Goal: Task Accomplishment & Management: Manage account settings

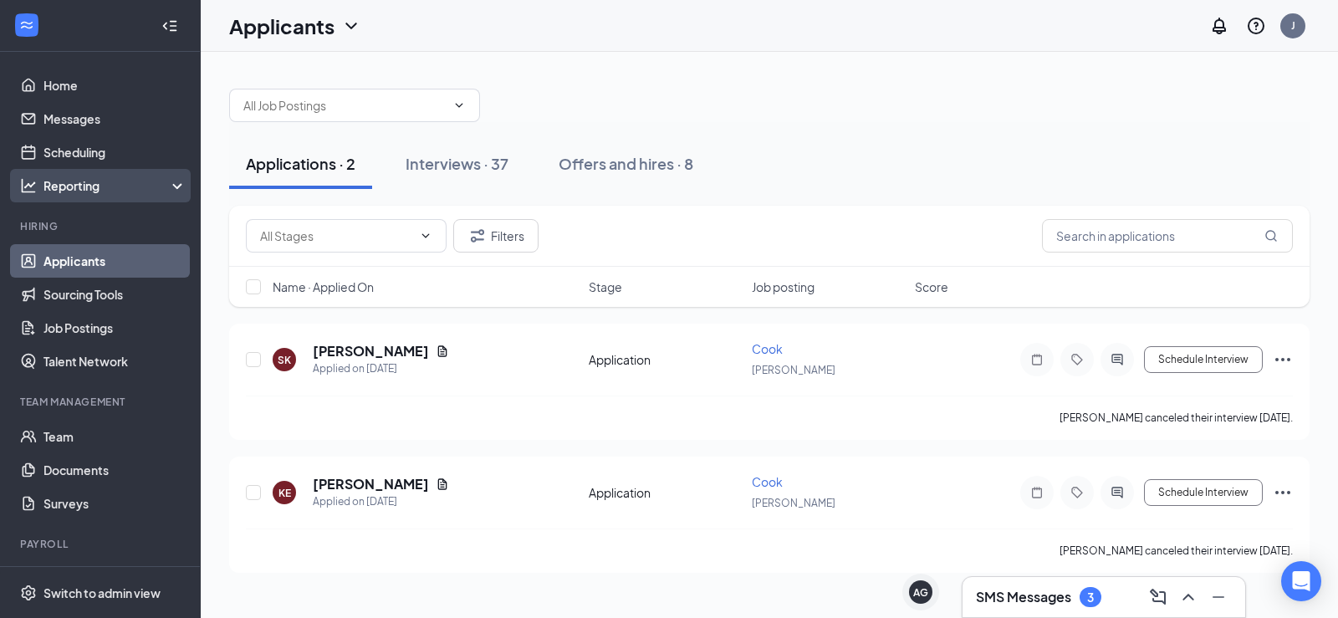
click at [174, 187] on icon at bounding box center [180, 187] width 13 height 0
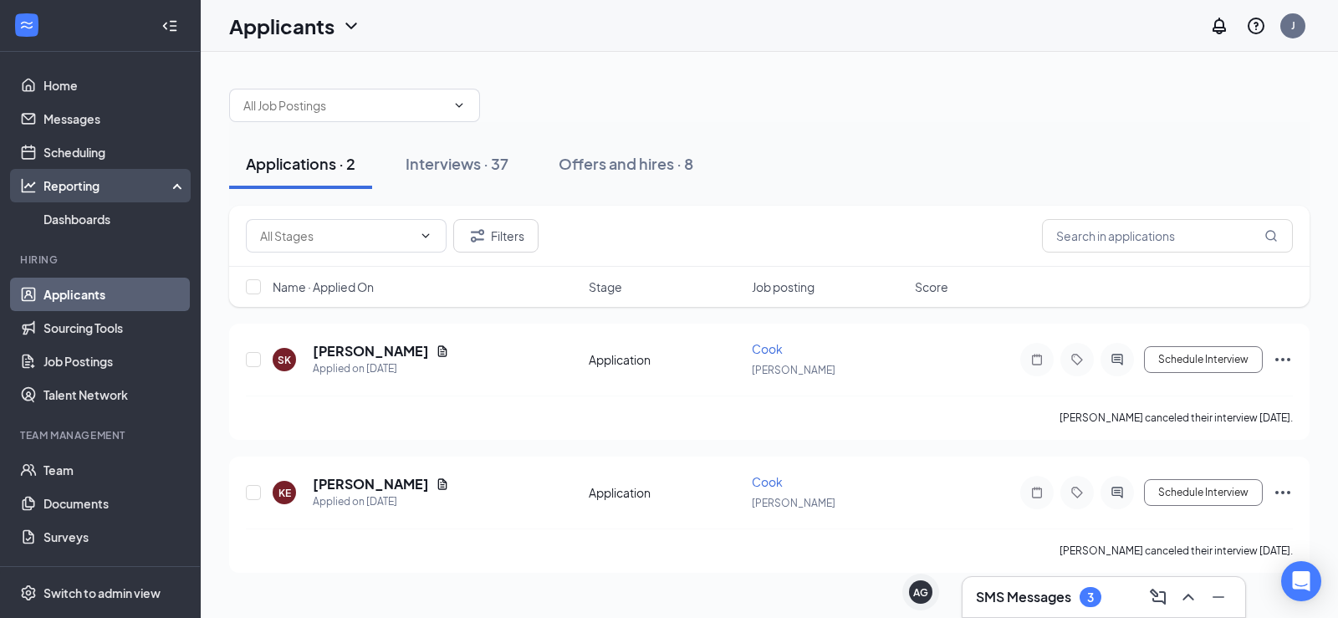
click at [165, 187] on div "Reporting" at bounding box center [115, 185] width 144 height 17
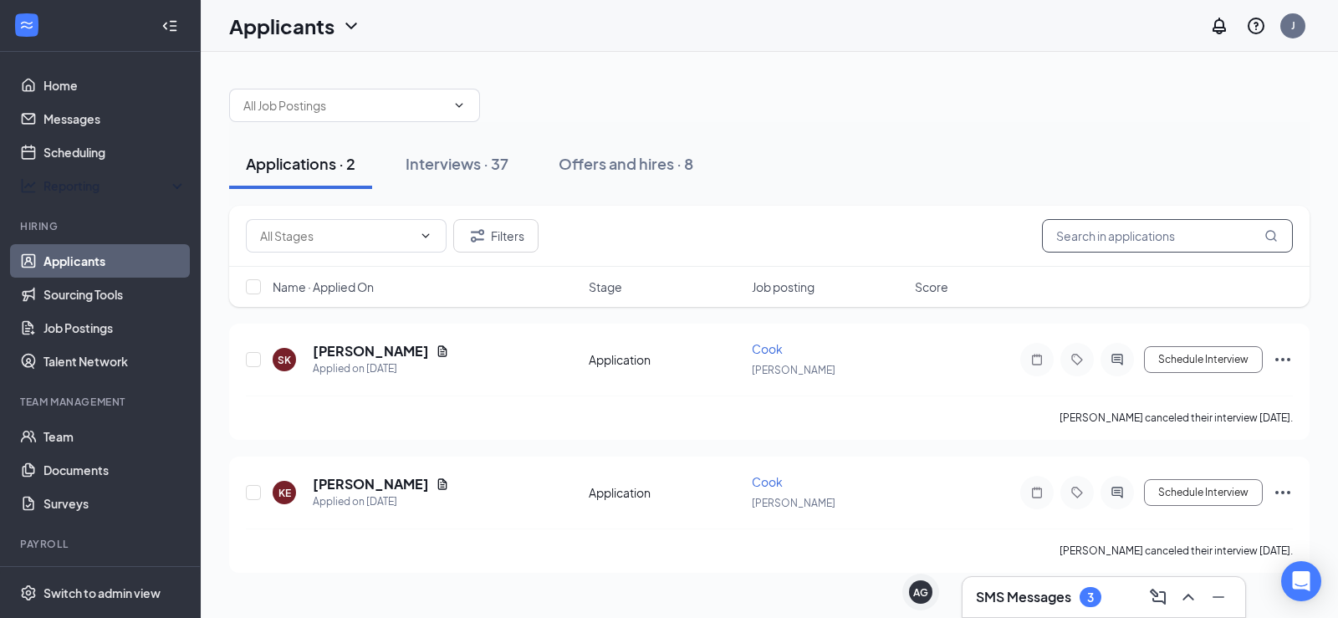
click at [1182, 248] on input "text" at bounding box center [1167, 235] width 251 height 33
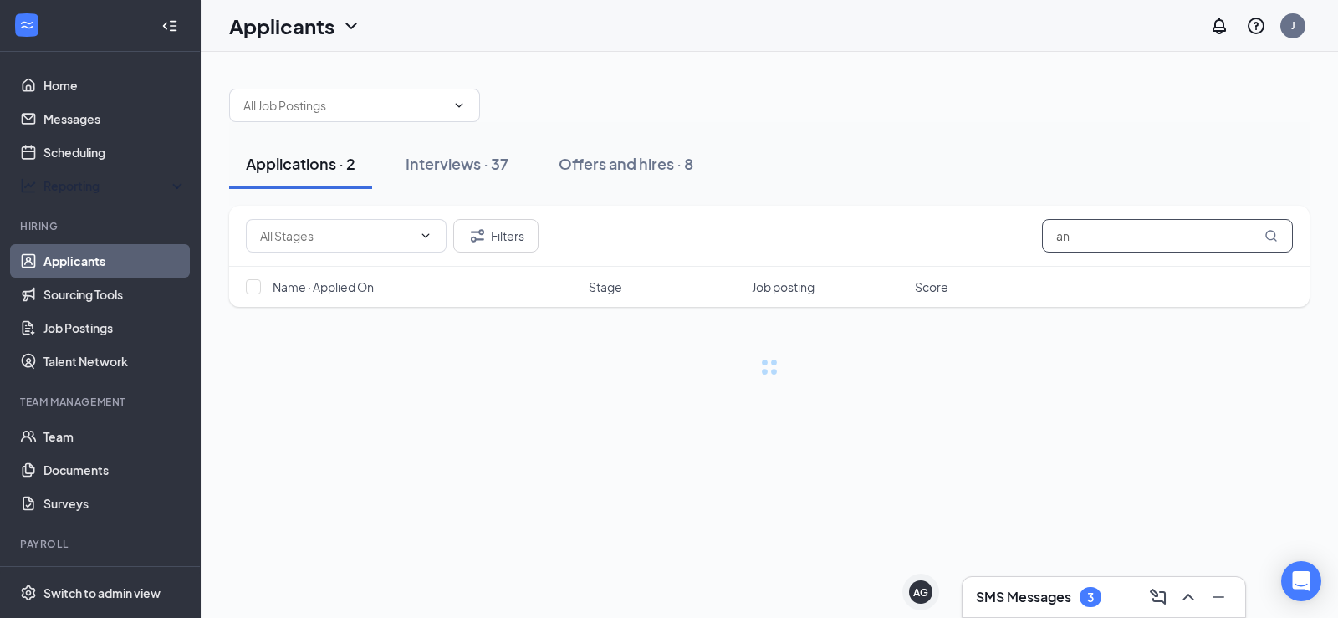
type input "a"
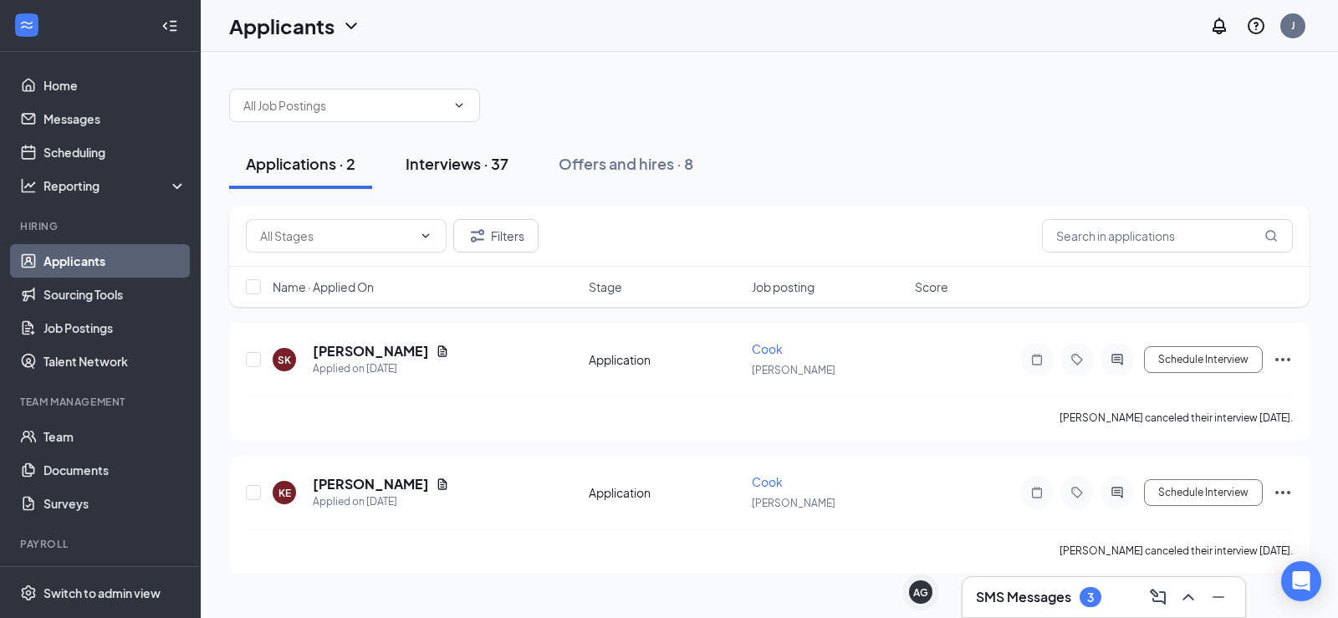
click at [478, 165] on div "Interviews · 37" at bounding box center [457, 163] width 103 height 21
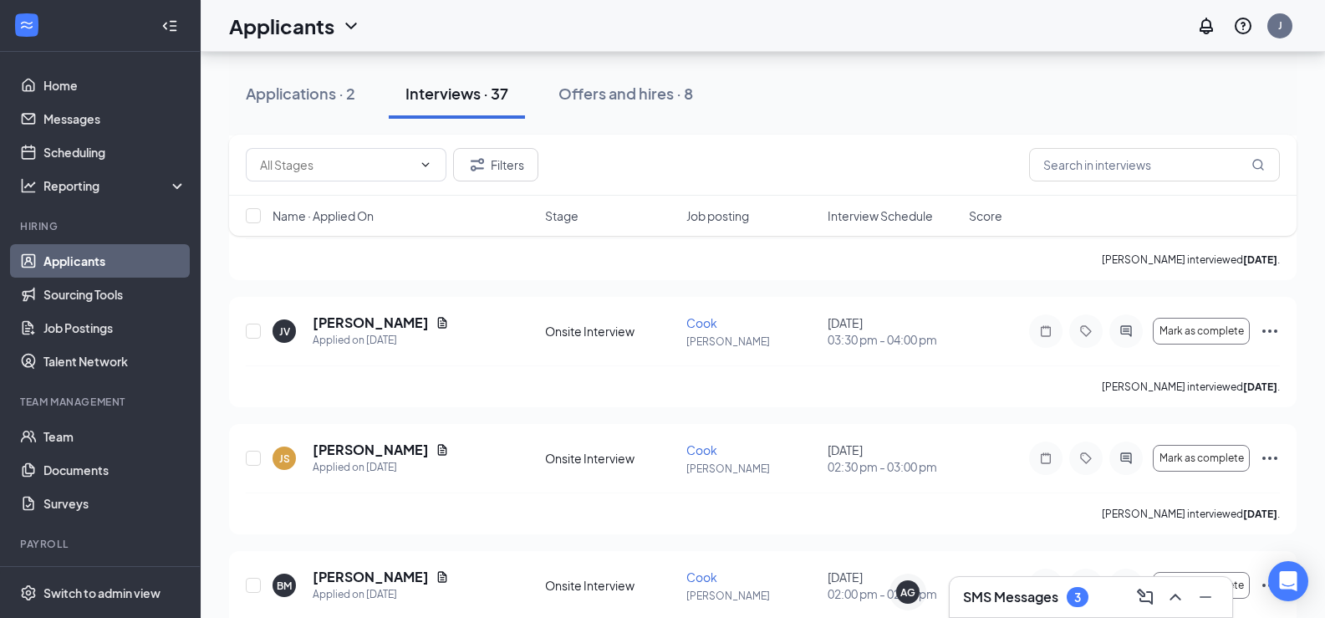
scroll to position [1087, 0]
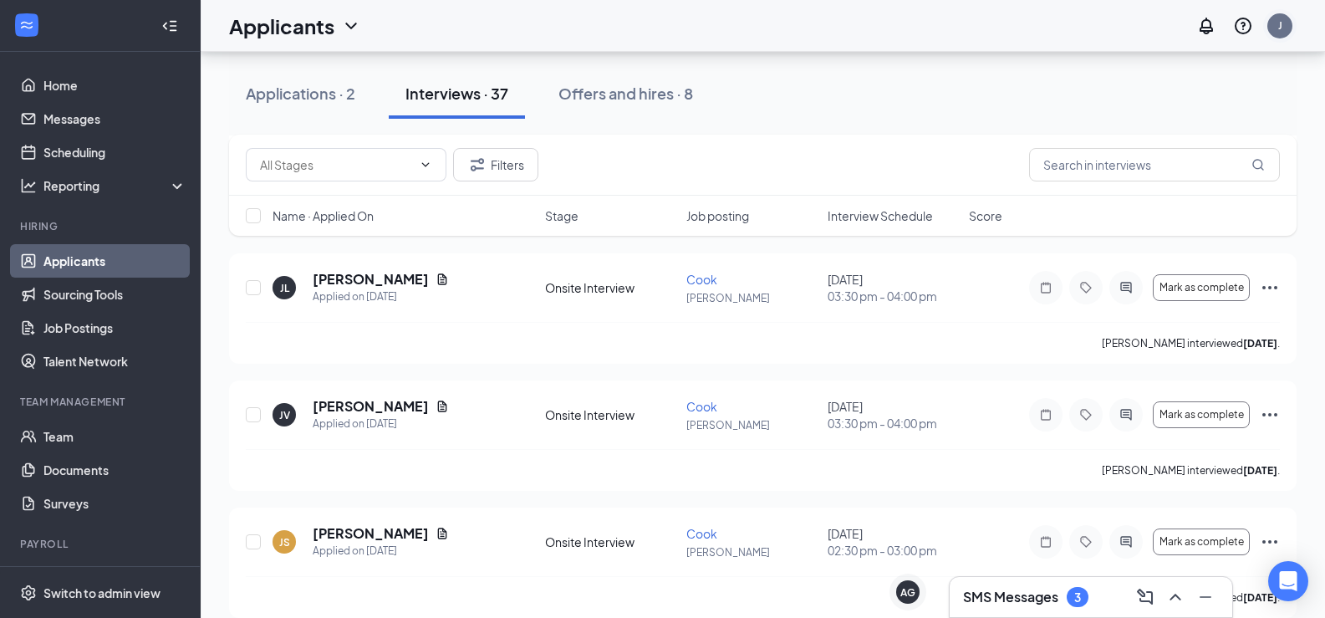
click at [1287, 28] on div "J" at bounding box center [1280, 25] width 25 height 25
click at [1284, 26] on div "J" at bounding box center [1280, 25] width 25 height 25
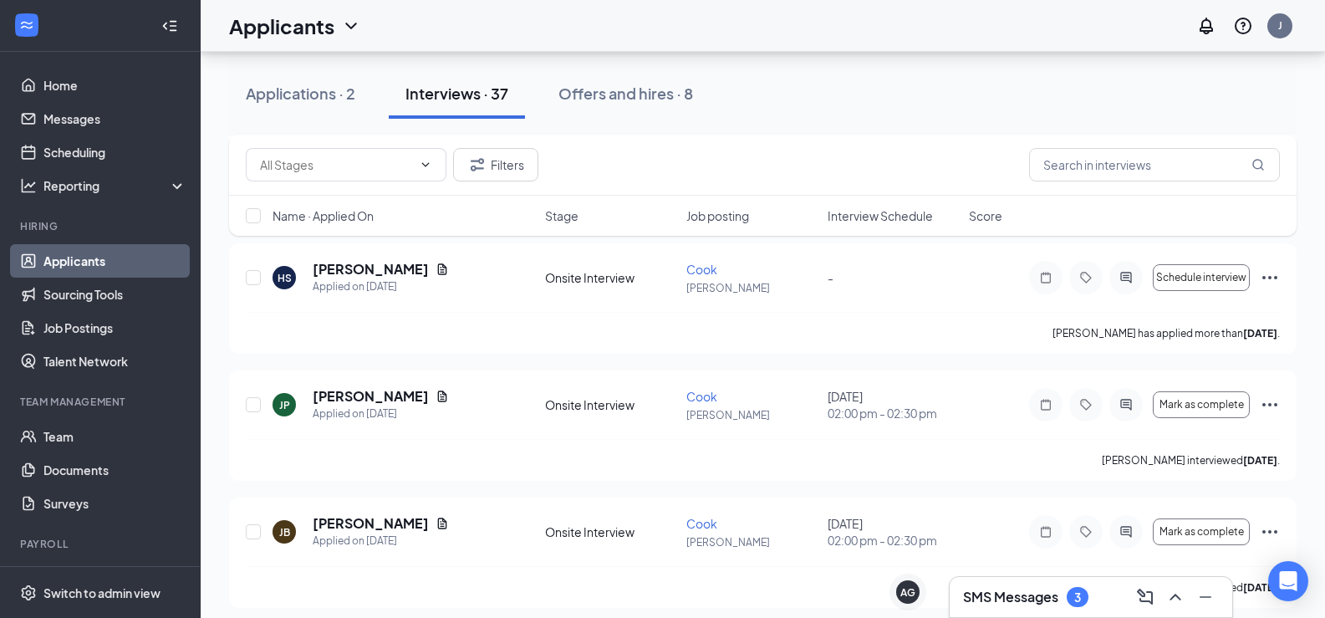
scroll to position [251, 0]
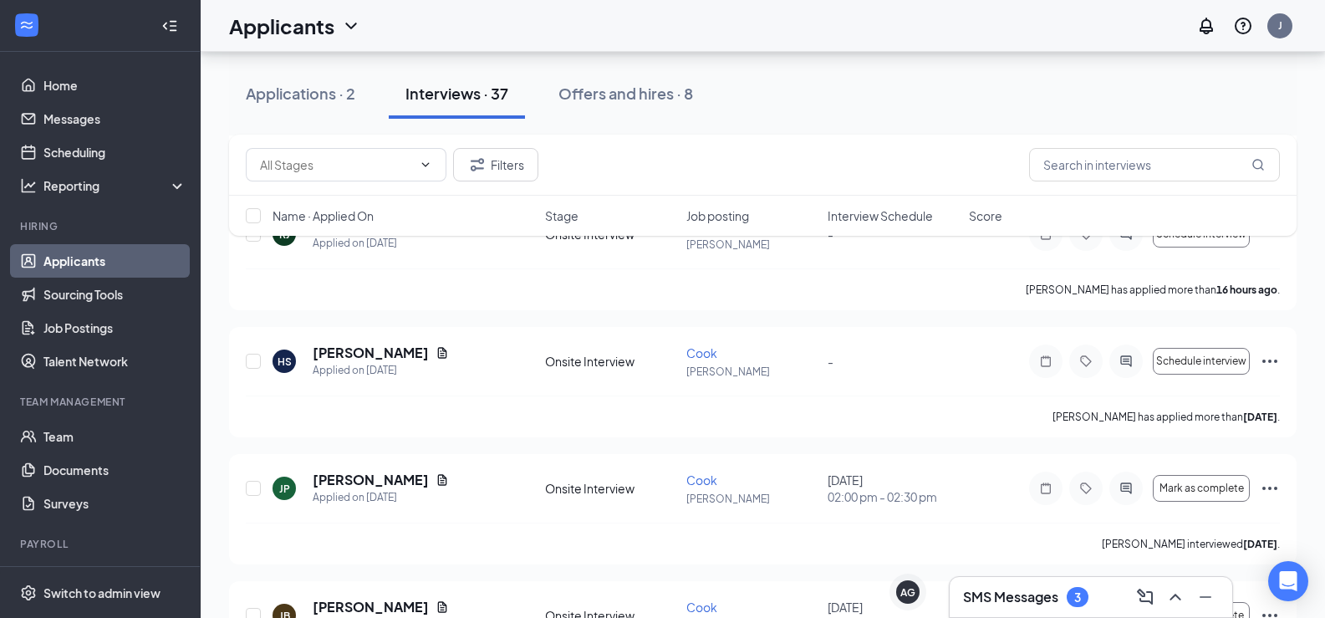
click at [891, 222] on span "Interview Schedule" at bounding box center [880, 215] width 105 height 17
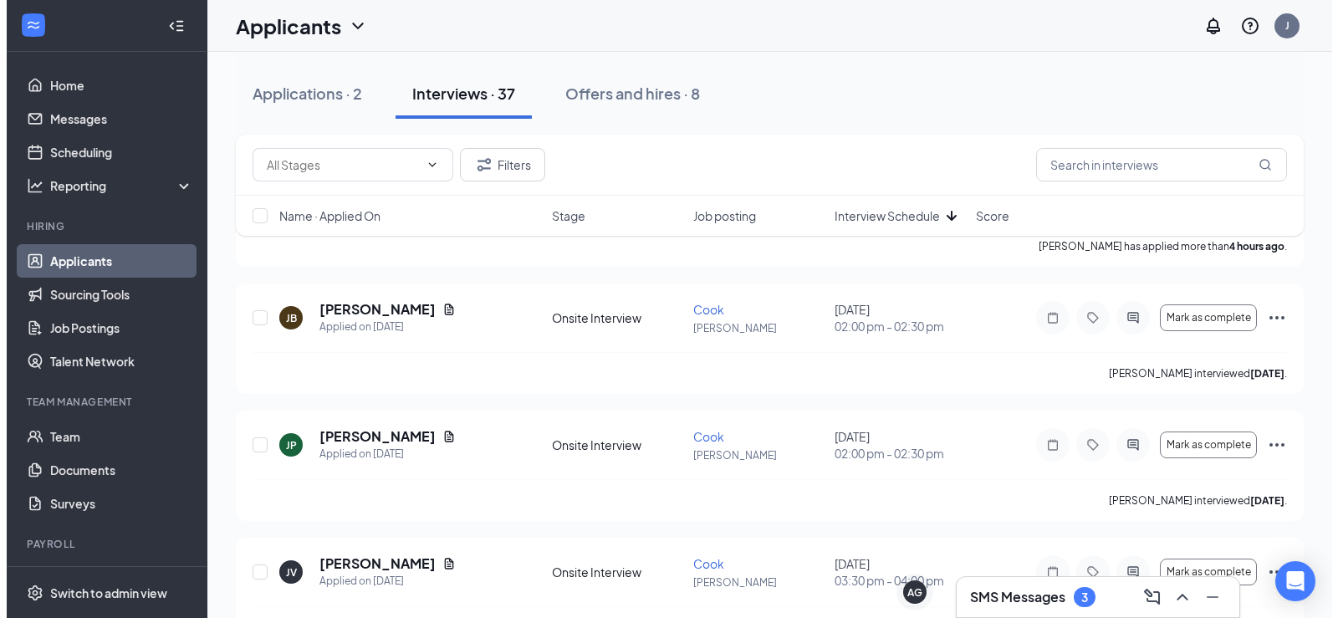
scroll to position [0, 0]
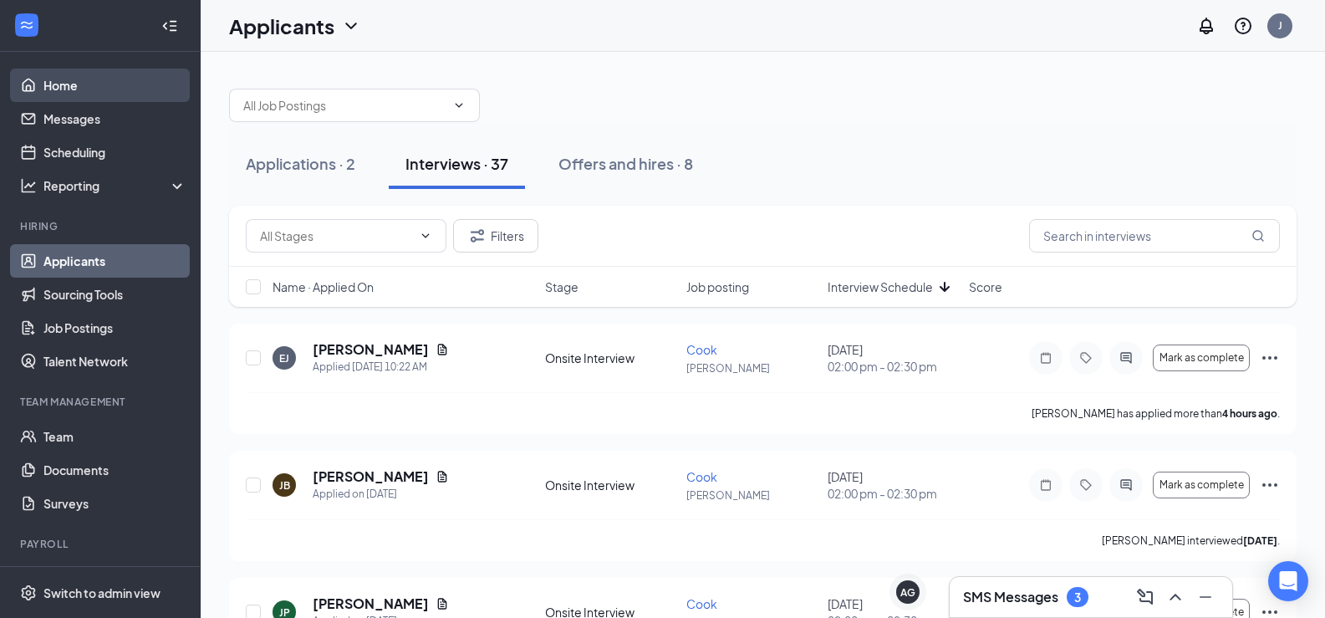
click at [49, 86] on link "Home" at bounding box center [114, 85] width 143 height 33
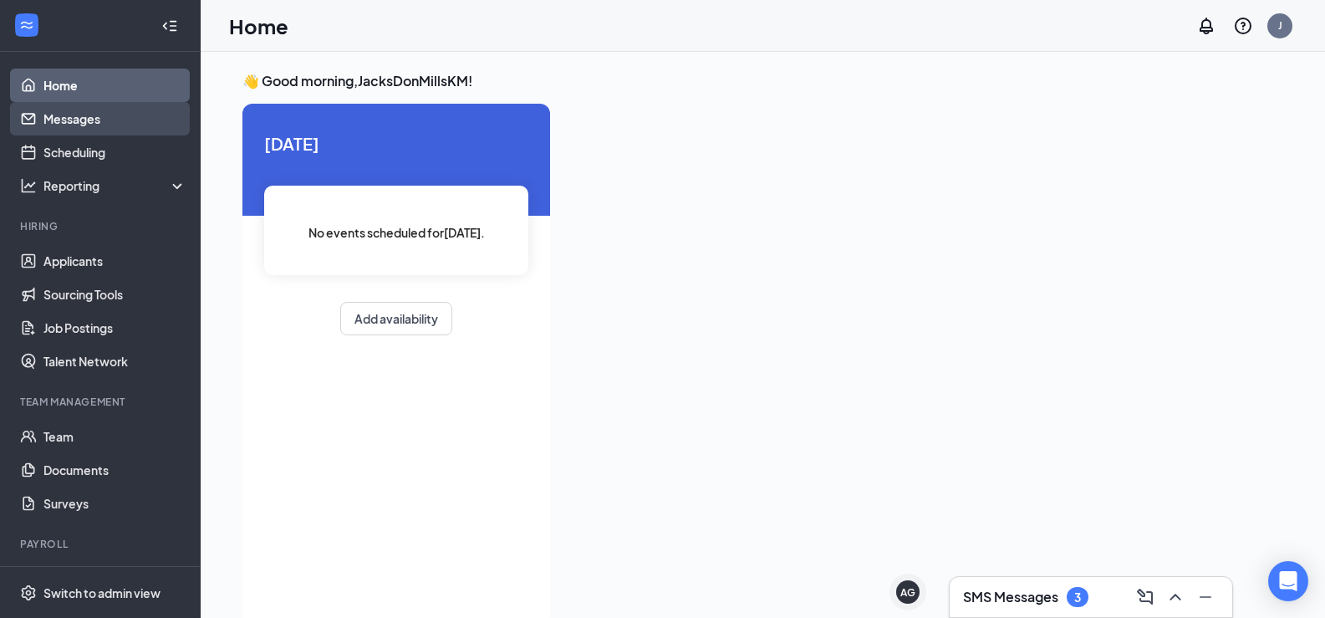
click at [43, 118] on link "Messages" at bounding box center [114, 118] width 143 height 33
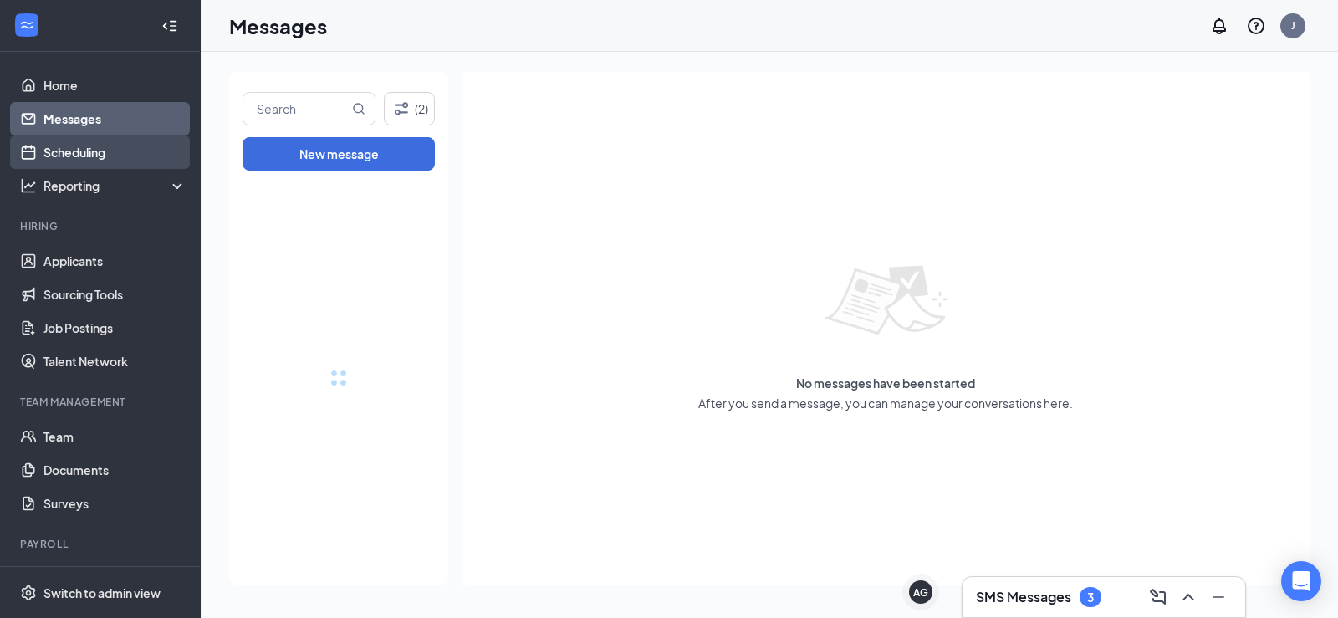
click at [45, 155] on link "Scheduling" at bounding box center [114, 151] width 143 height 33
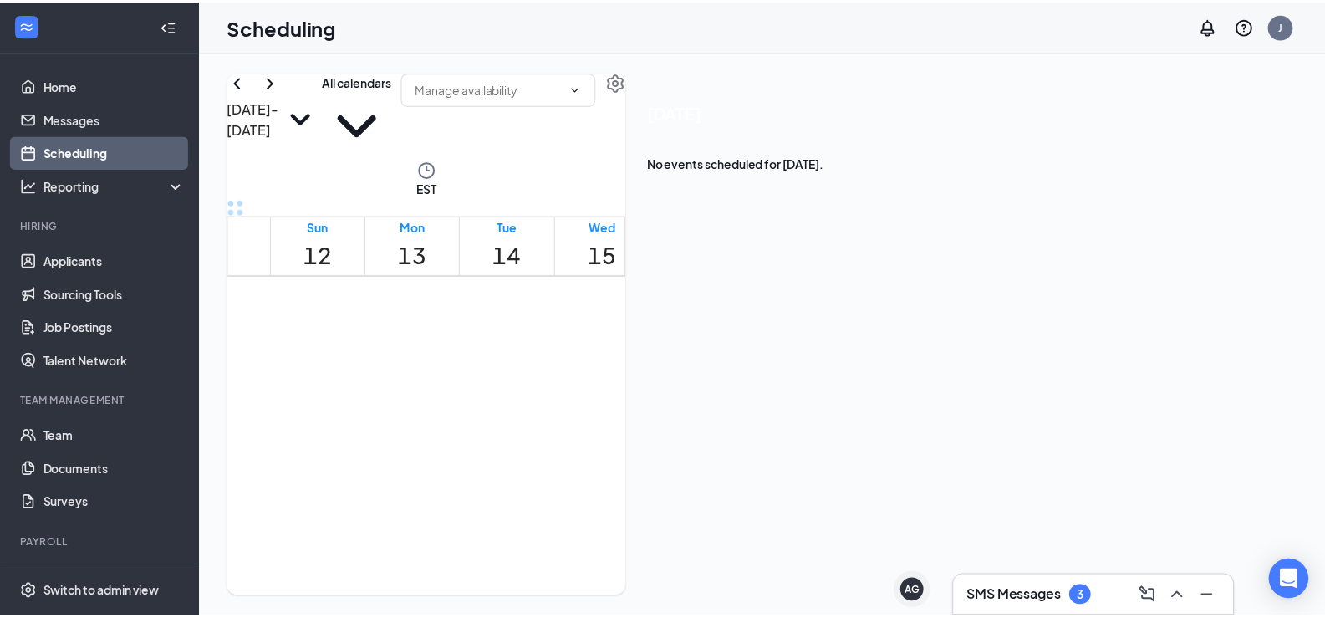
scroll to position [822, 0]
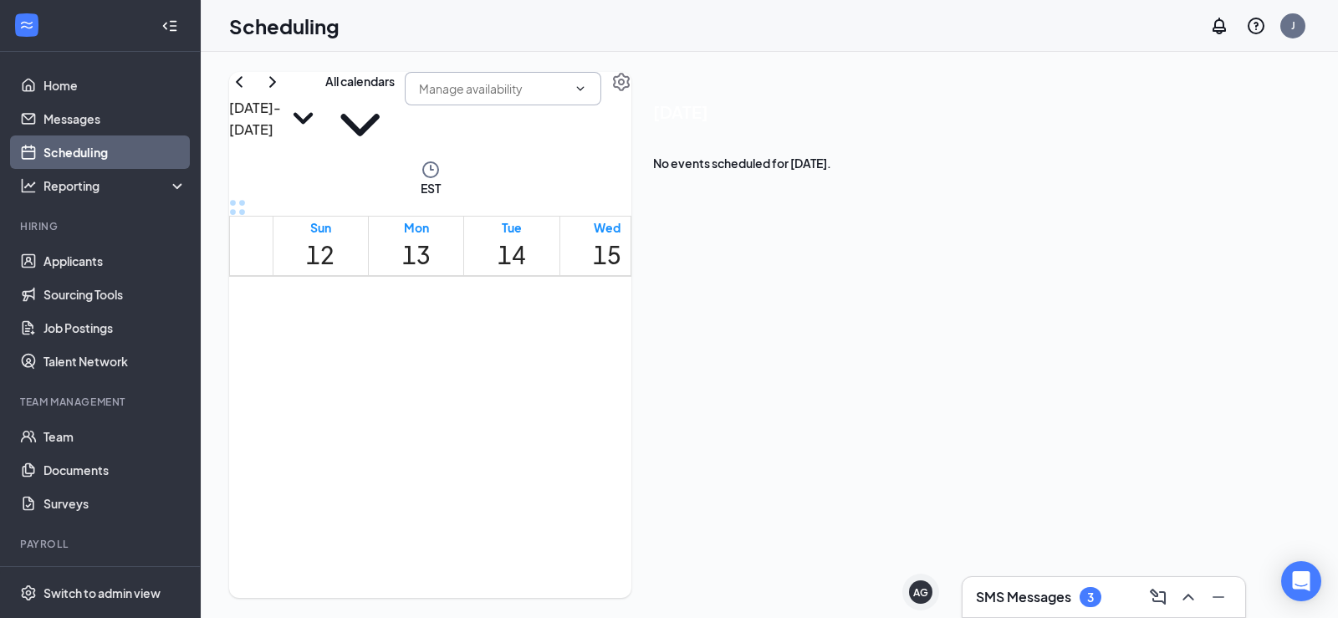
click at [601, 105] on span at bounding box center [503, 88] width 197 height 33
click at [587, 95] on icon "ChevronDown" at bounding box center [580, 88] width 13 height 13
click at [631, 92] on icon "Settings" at bounding box center [621, 82] width 20 height 20
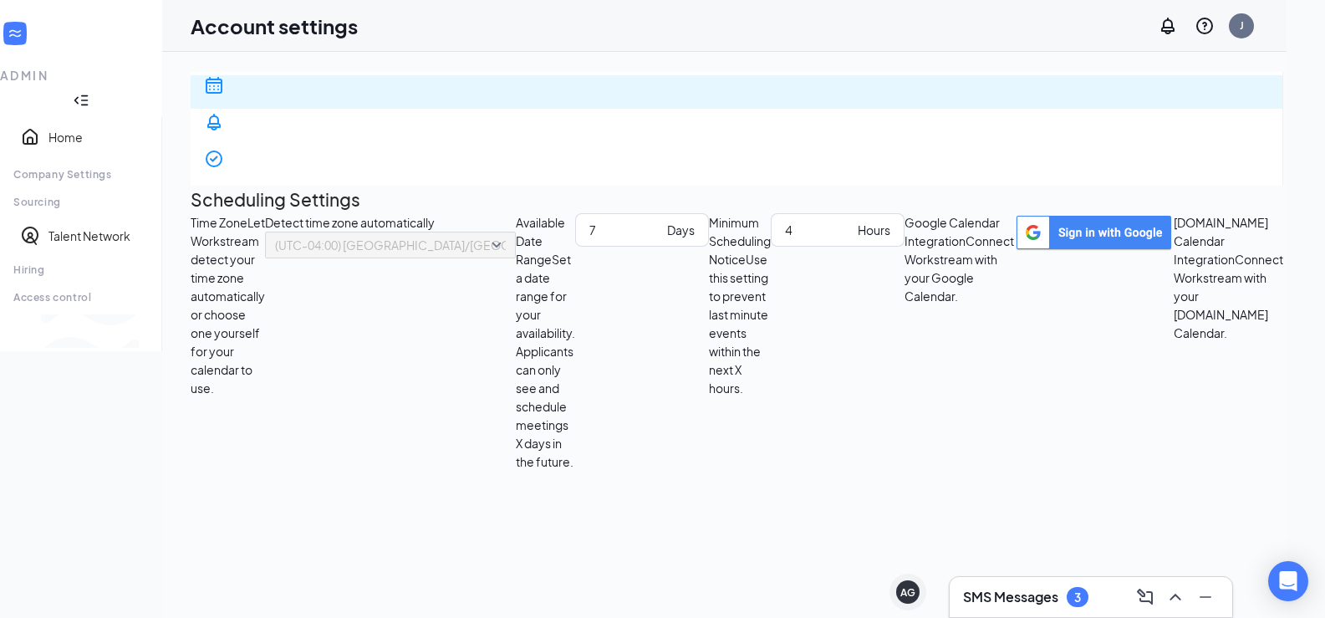
click at [77, 161] on div "Company Settings" at bounding box center [80, 175] width 161 height 28
click at [74, 167] on div "Company Settings" at bounding box center [80, 174] width 135 height 14
click at [62, 129] on link "Home" at bounding box center [99, 137] width 100 height 17
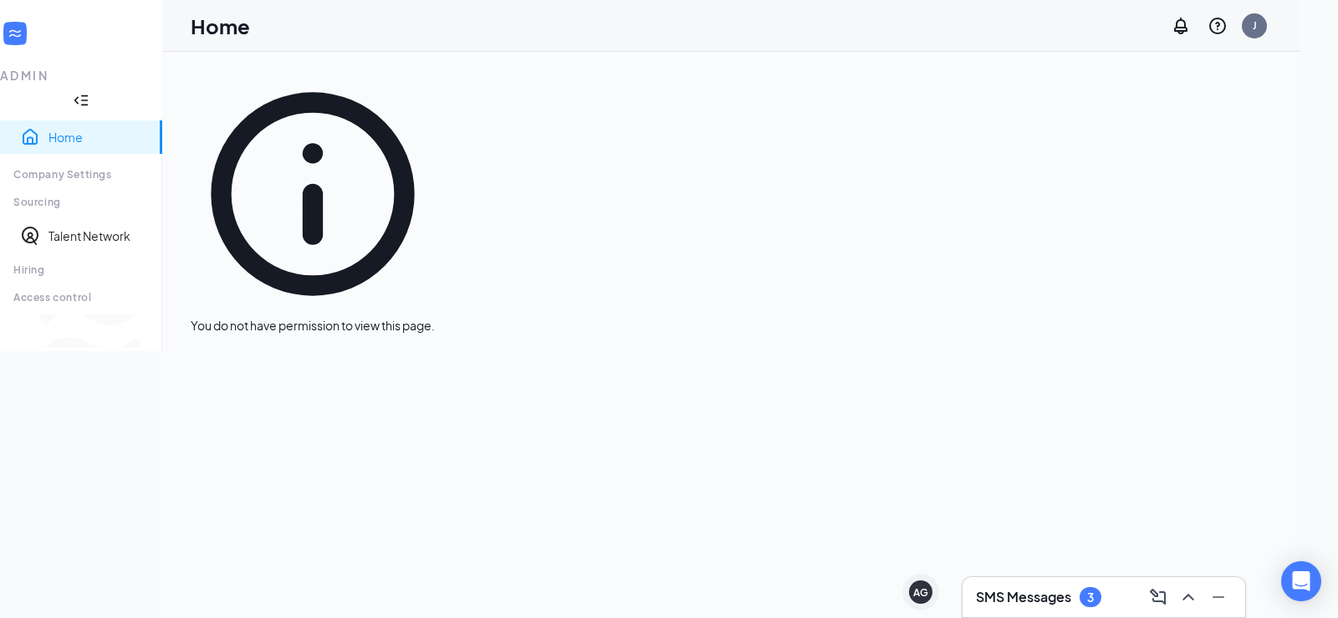
click at [89, 92] on icon "Collapse" at bounding box center [81, 100] width 17 height 17
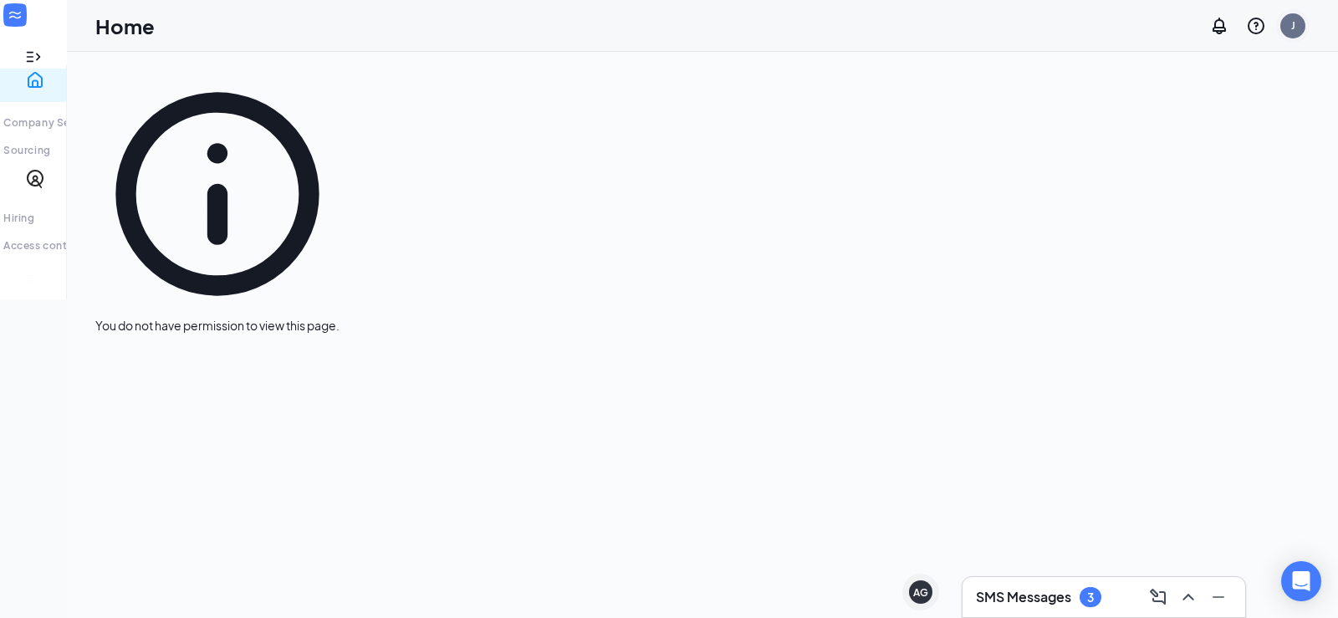
click at [1288, 26] on div "J" at bounding box center [1292, 25] width 25 height 25
click at [13, 49] on div at bounding box center [33, 57] width 67 height 17
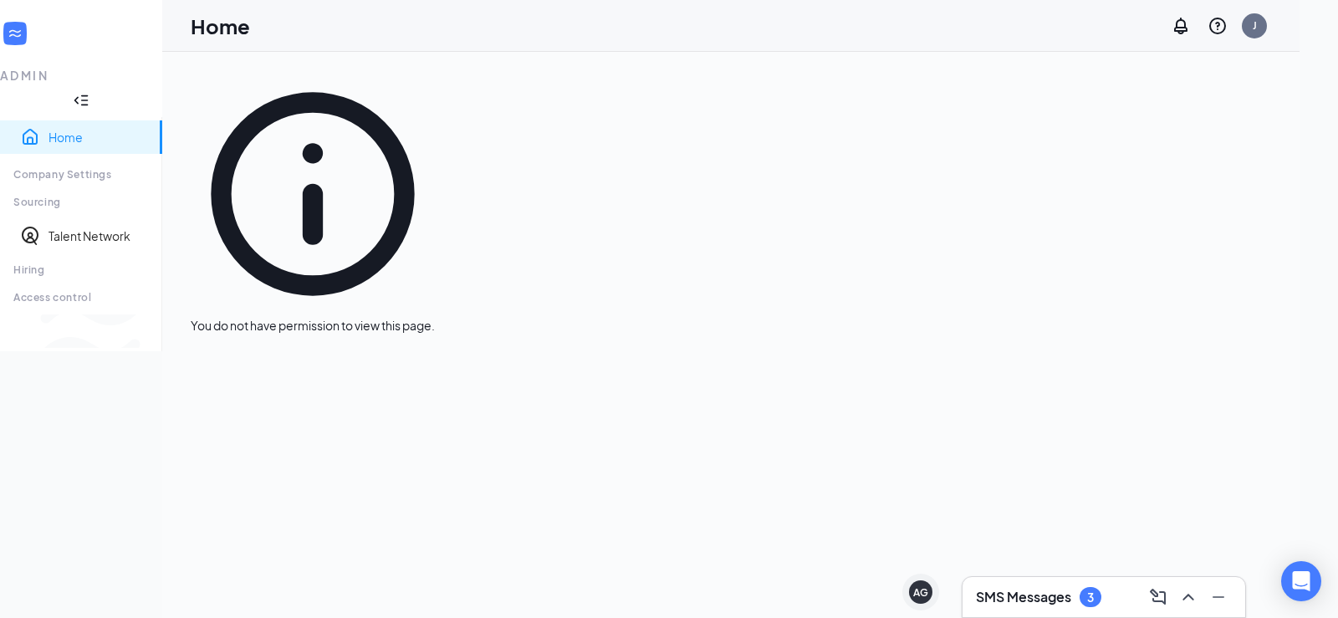
drag, startPoint x: 34, startPoint y: 26, endPoint x: 42, endPoint y: 54, distance: 28.6
click at [23, 28] on icon "WorkstreamLogo" at bounding box center [15, 33] width 17 height 17
click at [279, 340] on div "Switch to team view" at bounding box center [279, 331] width 0 height 17
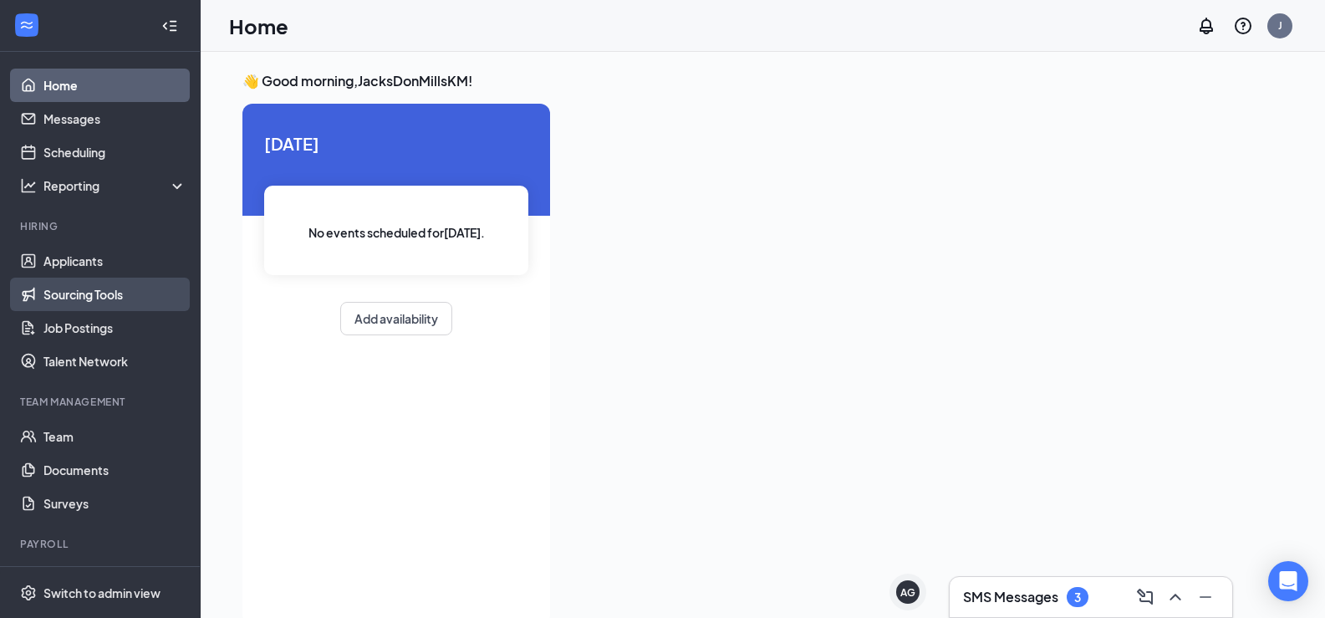
click at [127, 310] on link "Sourcing Tools" at bounding box center [114, 294] width 143 height 33
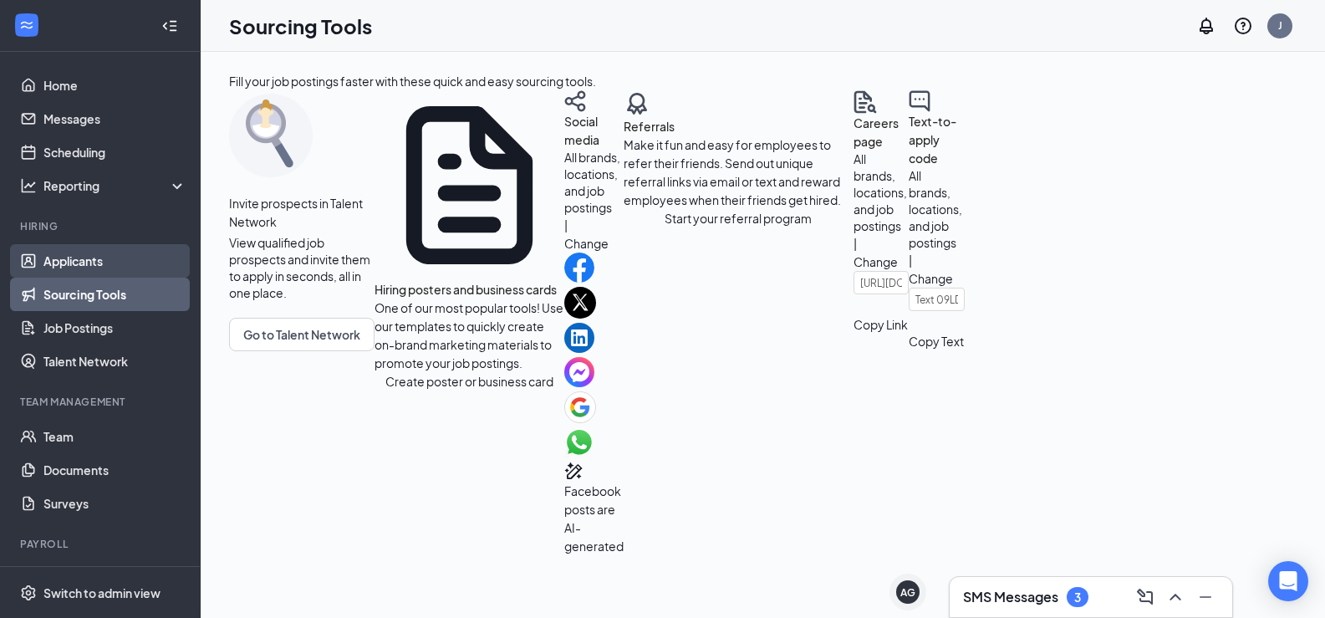
click at [115, 260] on link "Applicants" at bounding box center [114, 260] width 143 height 33
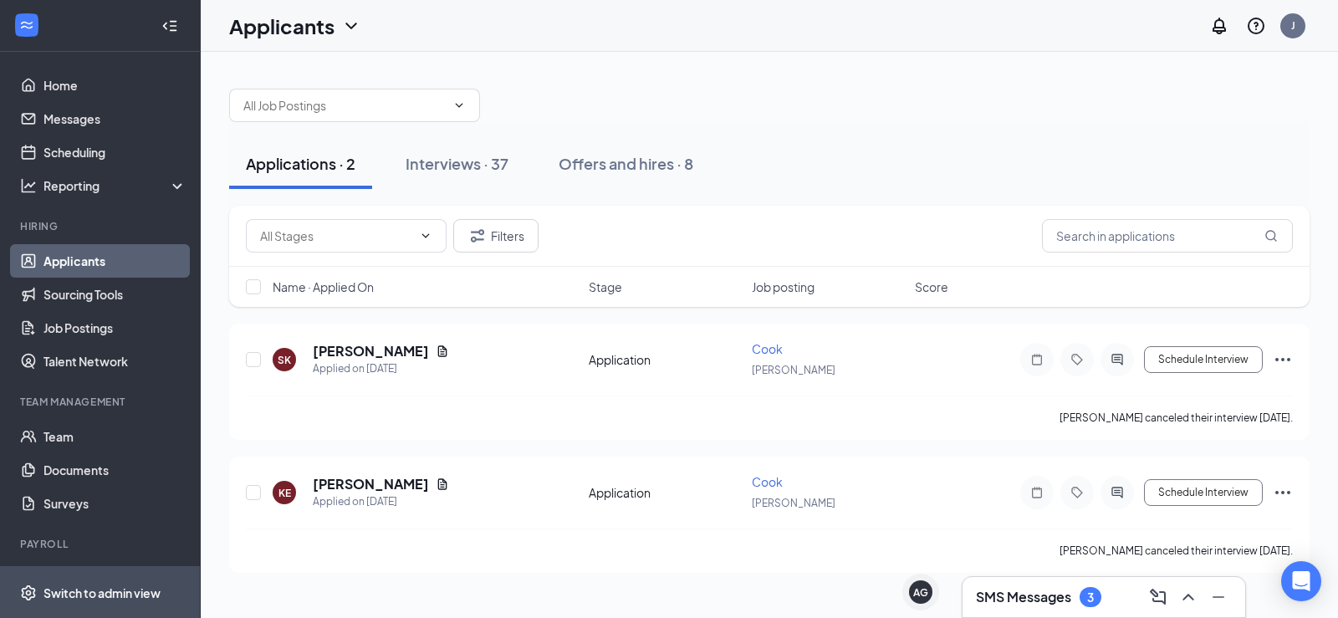
click at [38, 583] on li "Switch to admin view" at bounding box center [100, 592] width 200 height 51
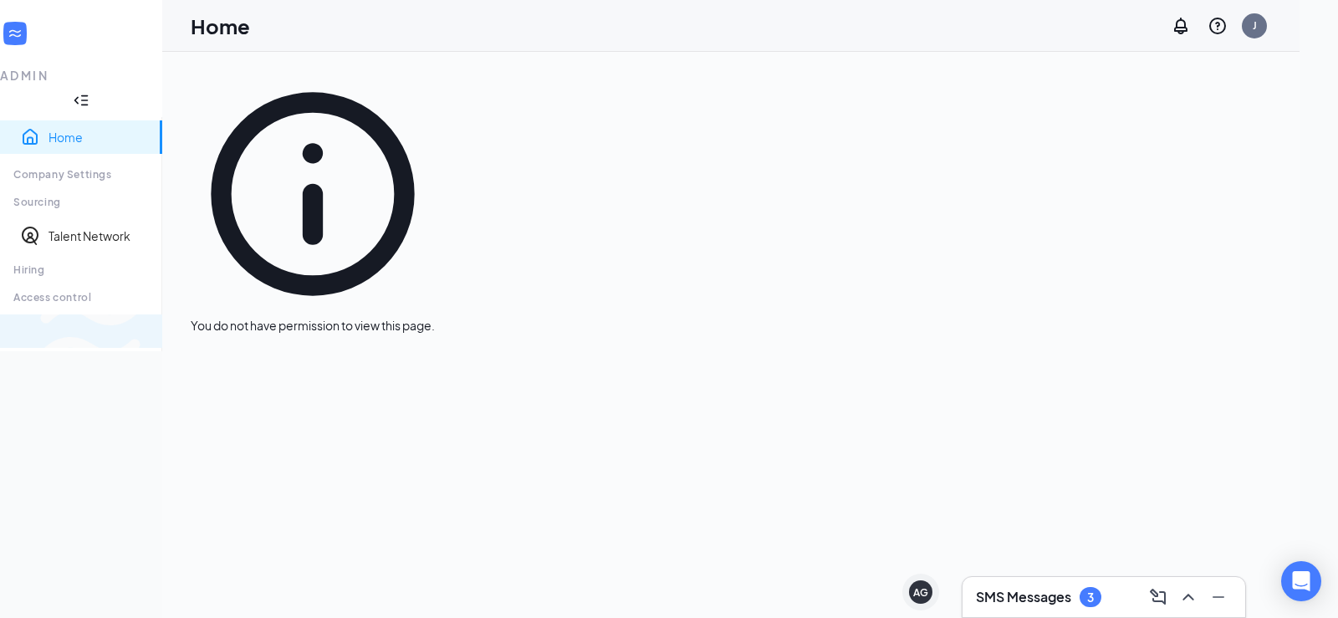
click at [279, 340] on span "Switch to team view" at bounding box center [279, 331] width 0 height 17
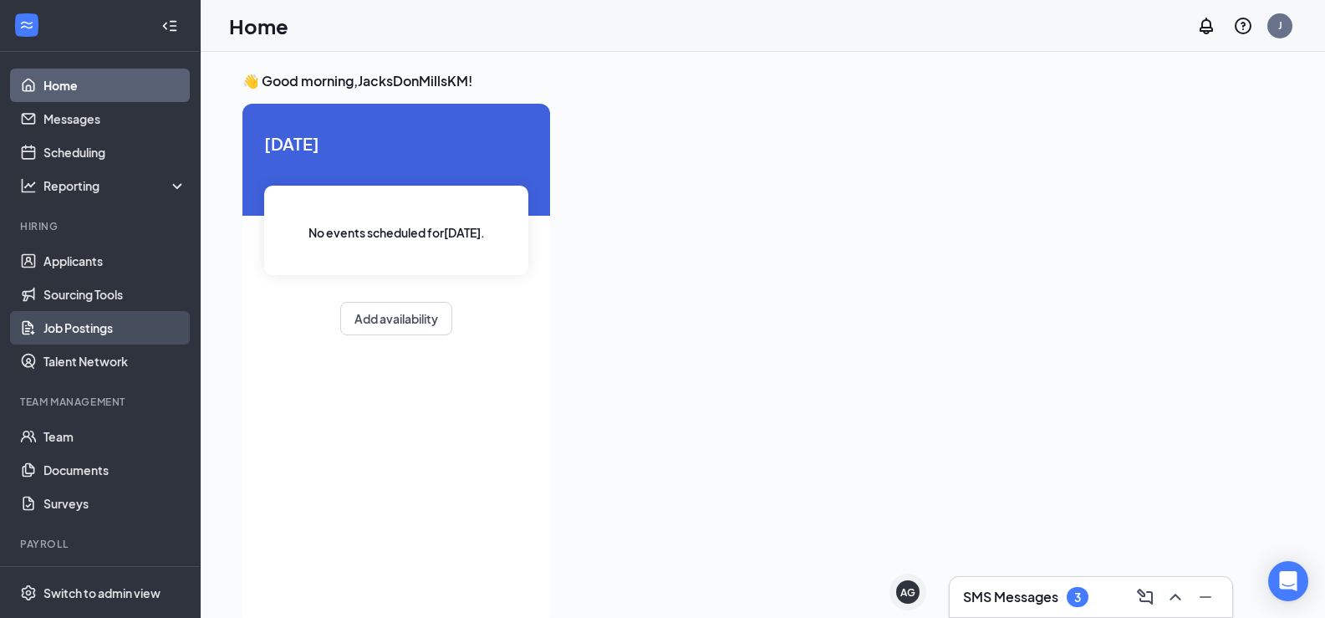
click at [117, 335] on link "Job Postings" at bounding box center [114, 327] width 143 height 33
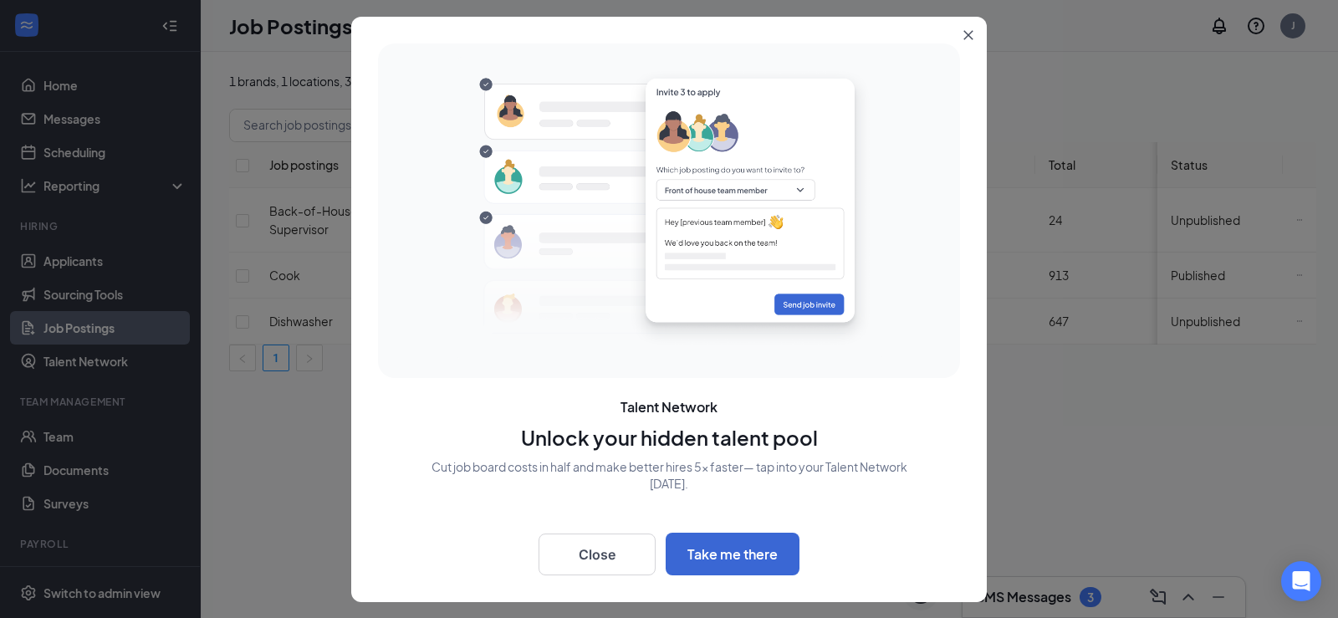
scroll to position [39, 0]
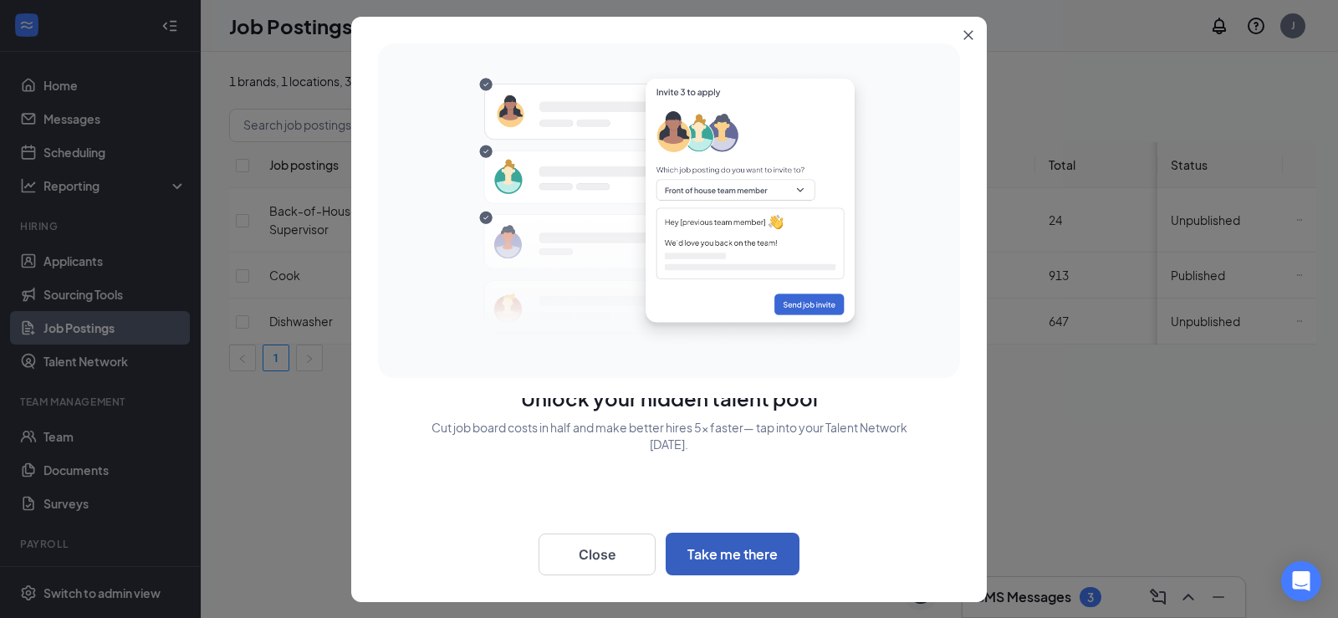
click at [728, 554] on button "Take me there" at bounding box center [733, 554] width 134 height 43
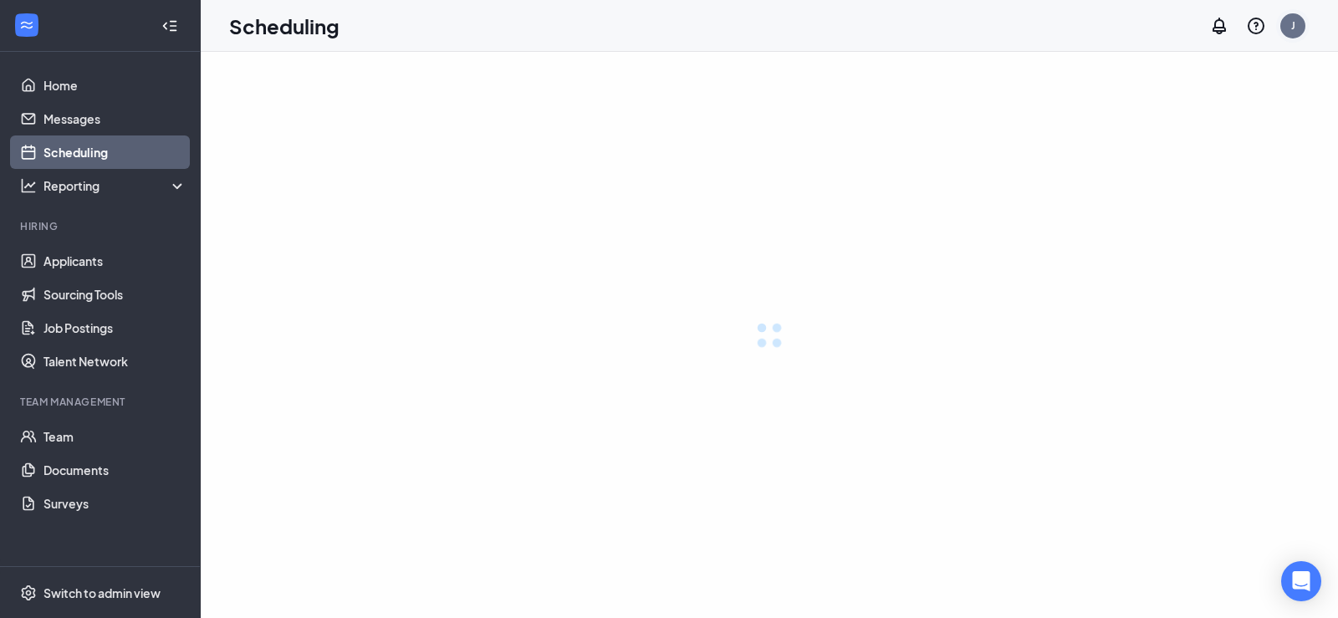
click at [1298, 24] on div "J" at bounding box center [1292, 25] width 25 height 25
click at [1177, 148] on link "Account settings" at bounding box center [1209, 148] width 181 height 17
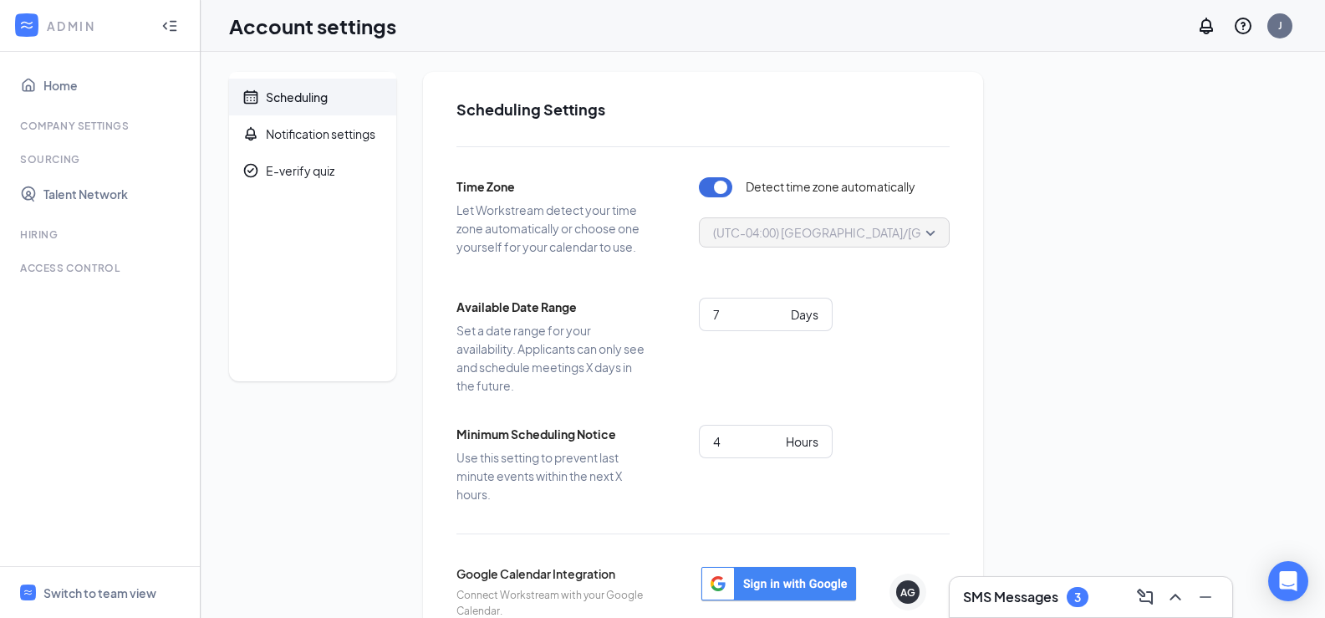
click at [170, 25] on icon "Collapse" at bounding box center [169, 26] width 17 height 17
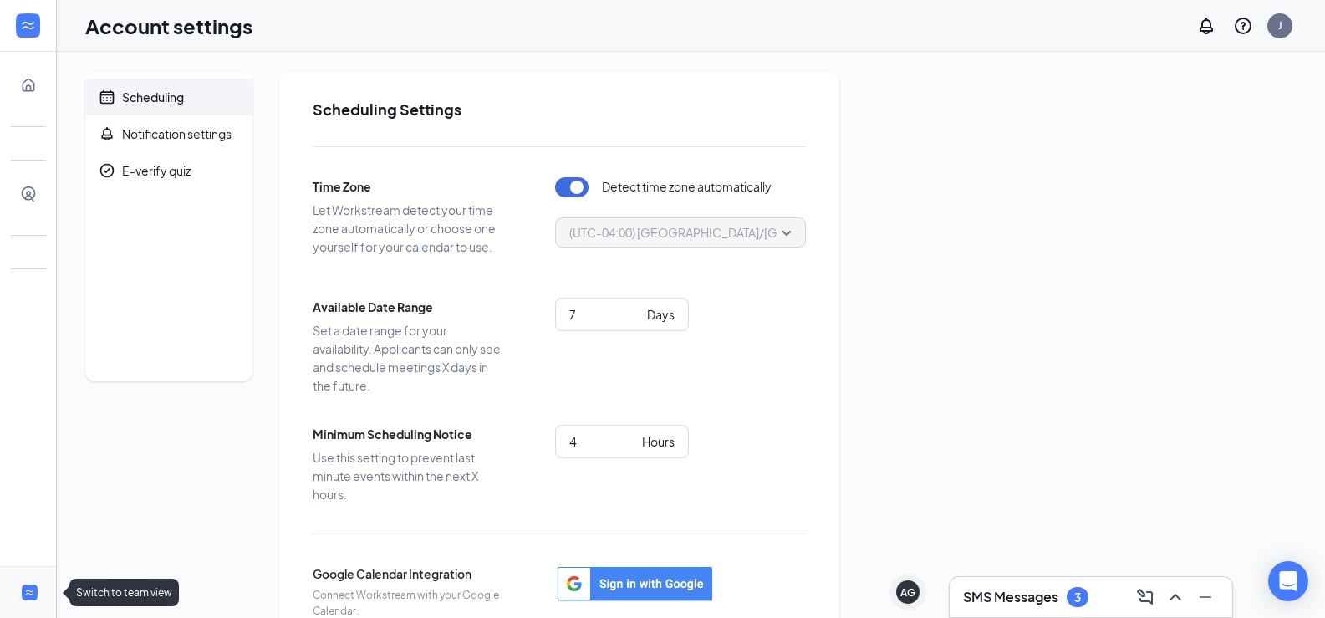
click at [28, 595] on icon "WorkstreamLogo" at bounding box center [29, 592] width 11 height 11
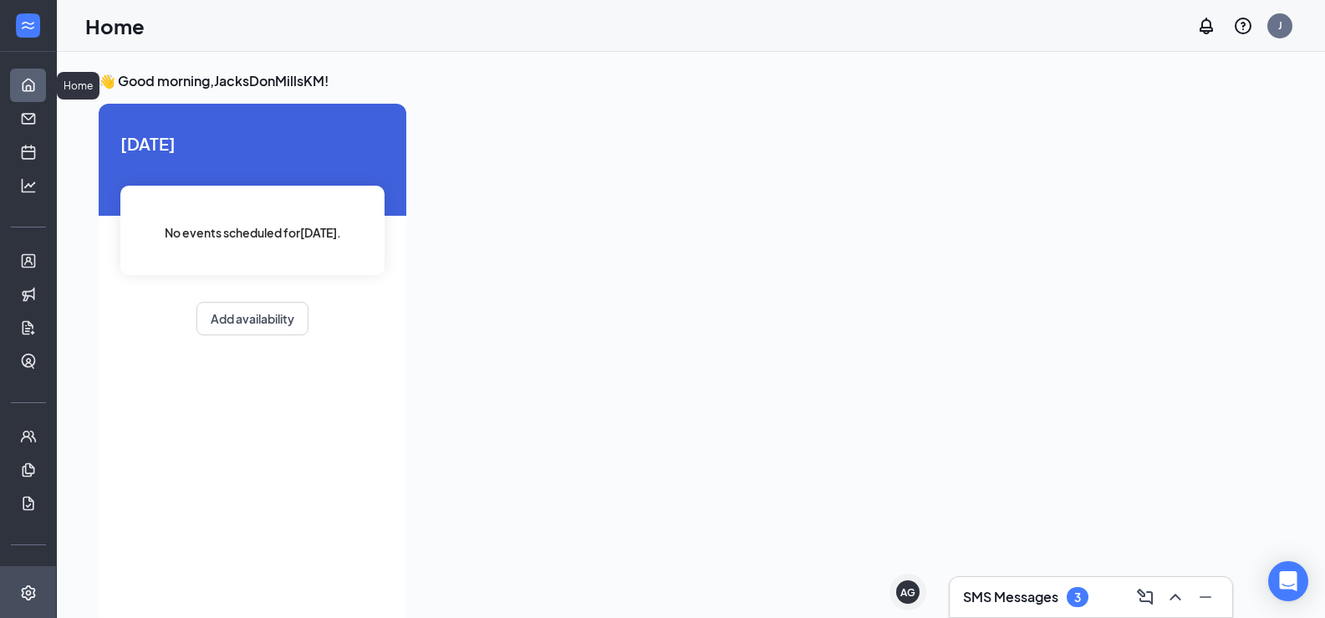
click at [43, 95] on link "Home" at bounding box center [51, 85] width 17 height 33
click at [43, 125] on link "Messages" at bounding box center [51, 118] width 17 height 33
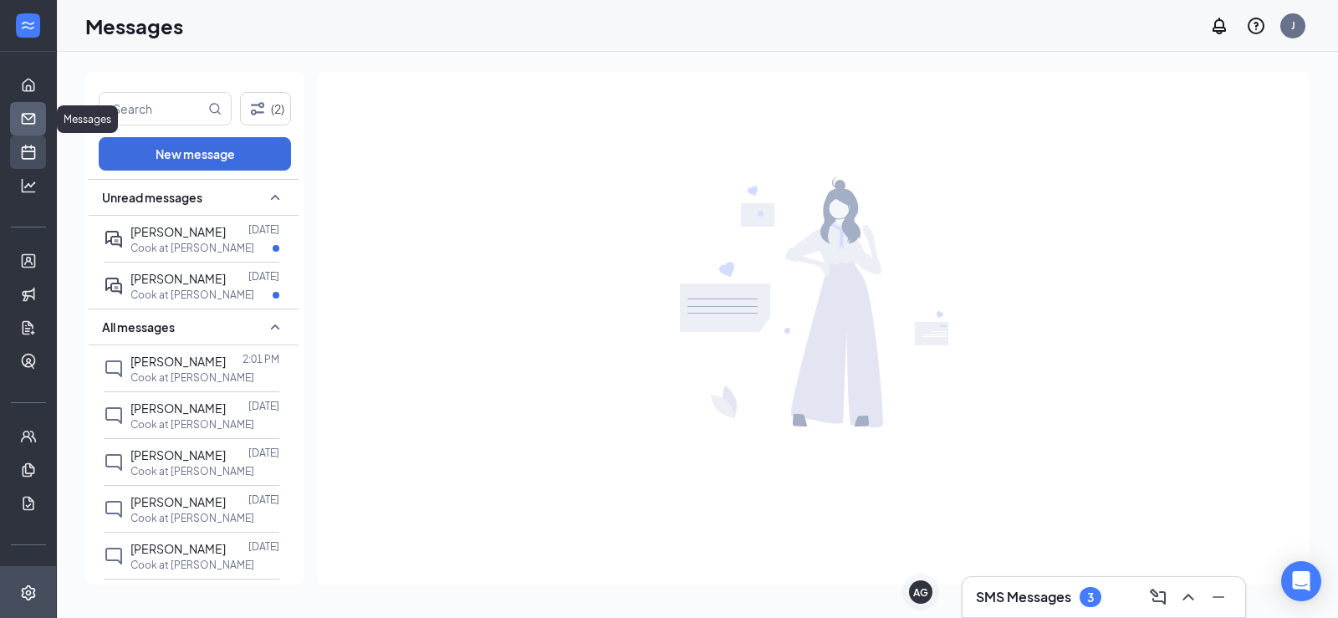
click at [43, 151] on link "Scheduling" at bounding box center [51, 151] width 17 height 33
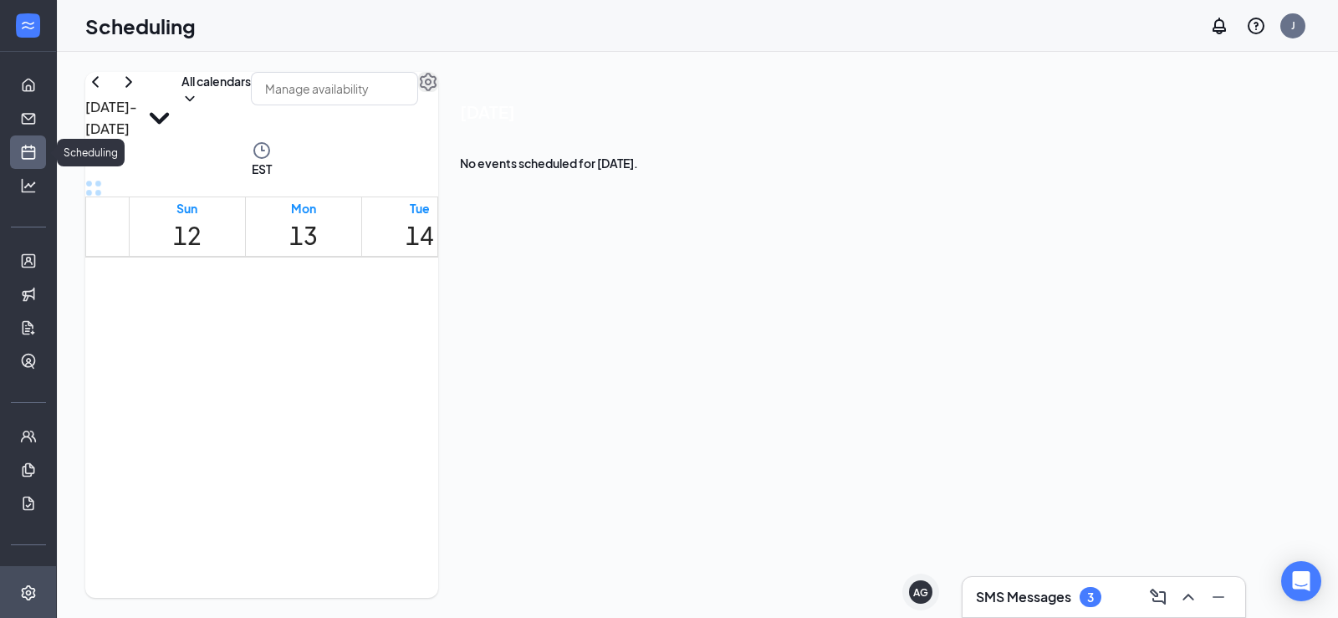
scroll to position [822, 0]
click at [419, 102] on icon "ChevronDown" at bounding box center [413, 98] width 11 height 7
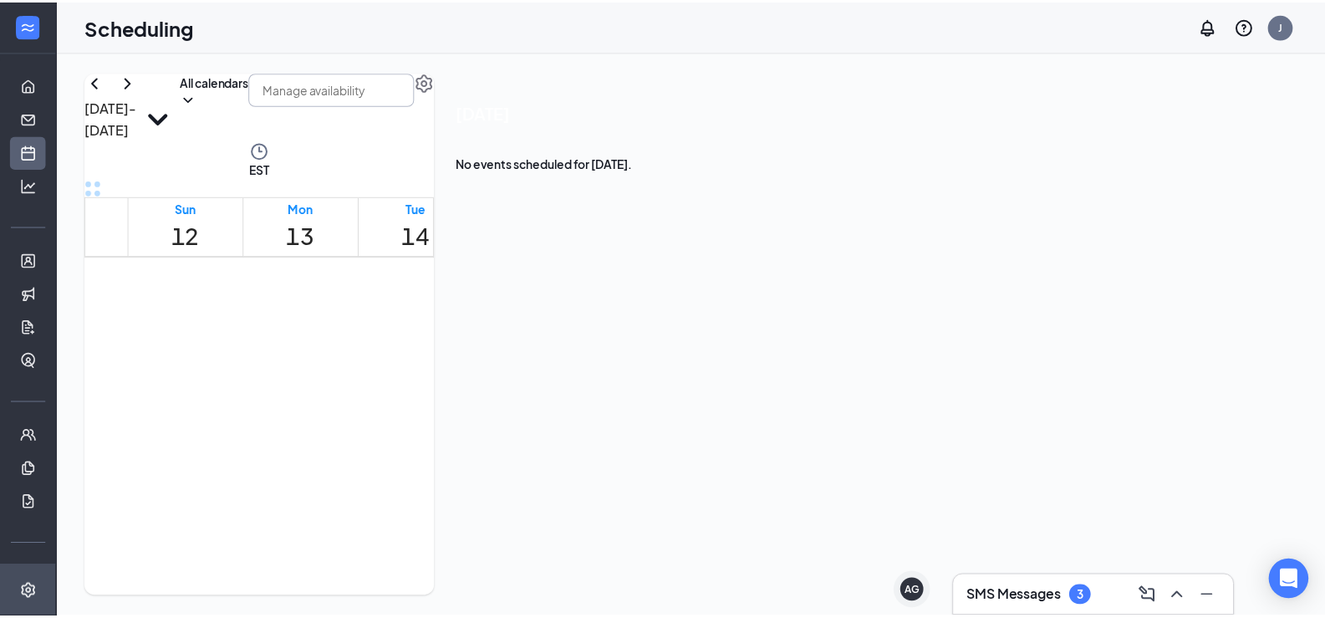
scroll to position [1407, 0]
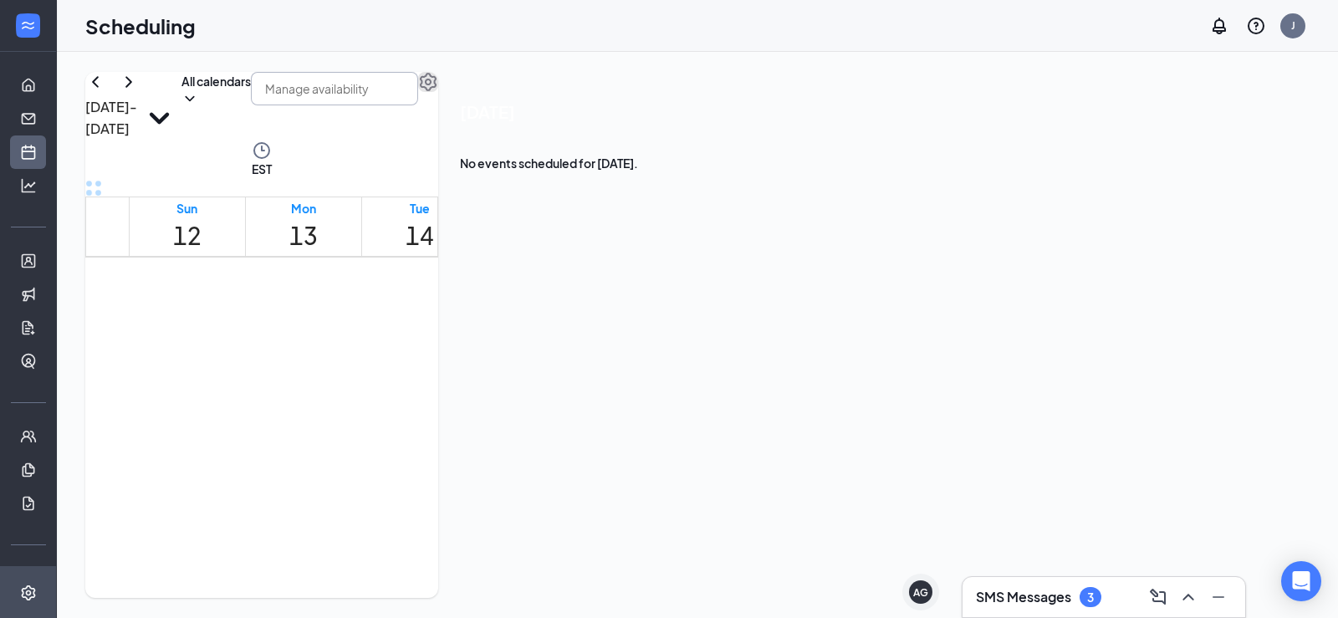
click at [438, 92] on icon "Settings" at bounding box center [428, 82] width 20 height 20
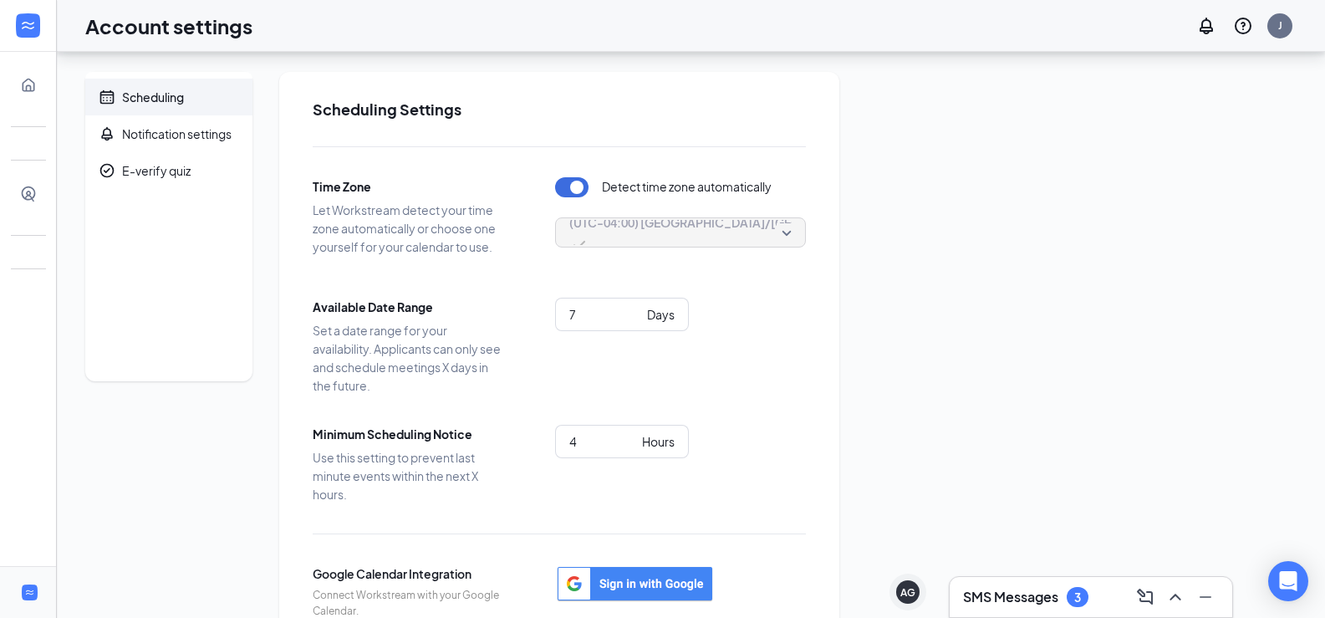
scroll to position [182, 0]
